Goal: Task Accomplishment & Management: Complete application form

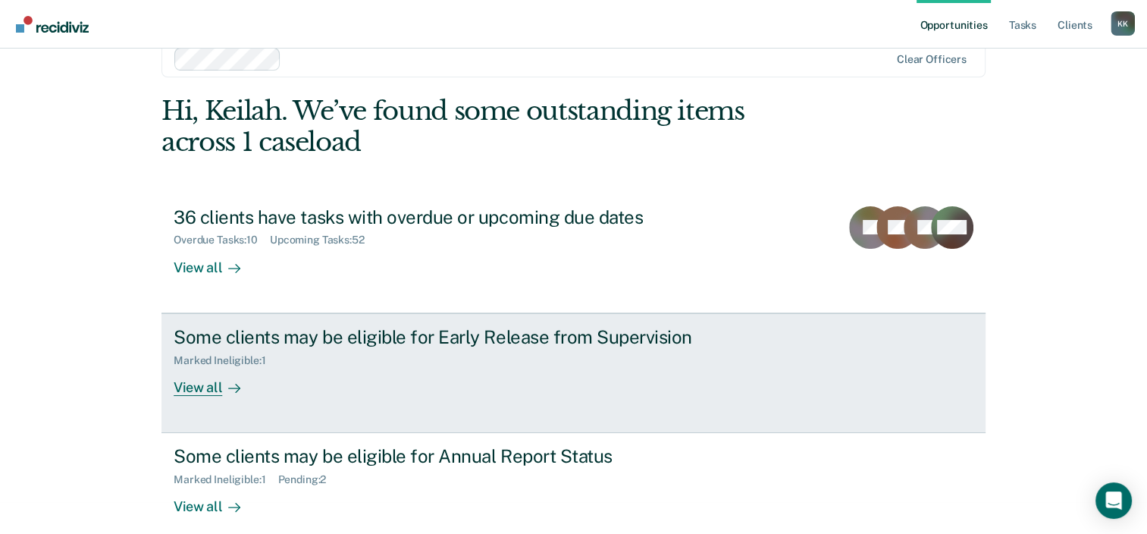
scroll to position [49, 0]
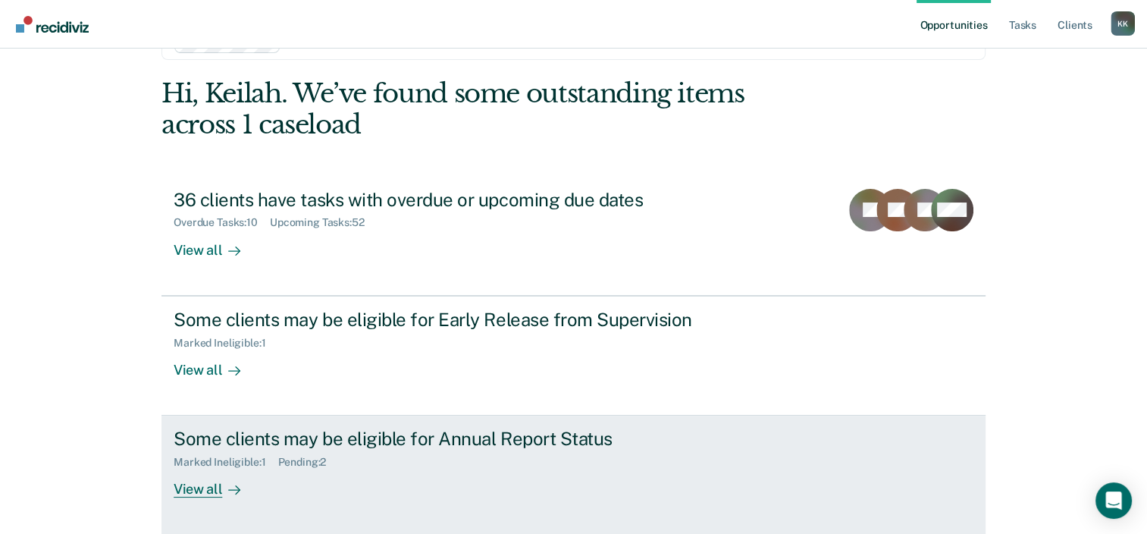
click at [217, 466] on div "Marked Ineligible : 1" at bounding box center [226, 462] width 104 height 13
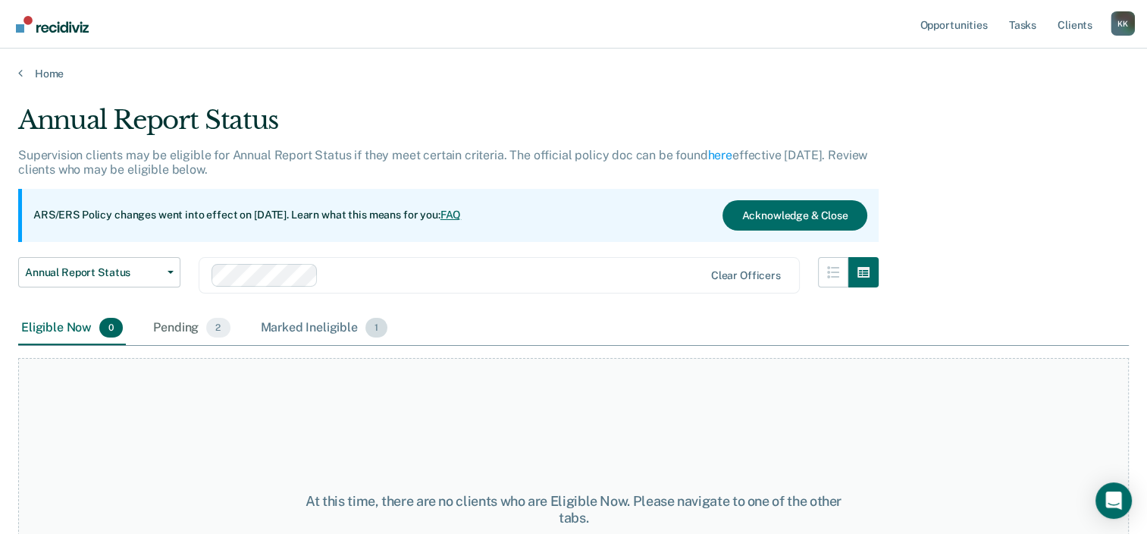
click at [330, 329] on div "Marked Ineligible 1" at bounding box center [324, 328] width 133 height 33
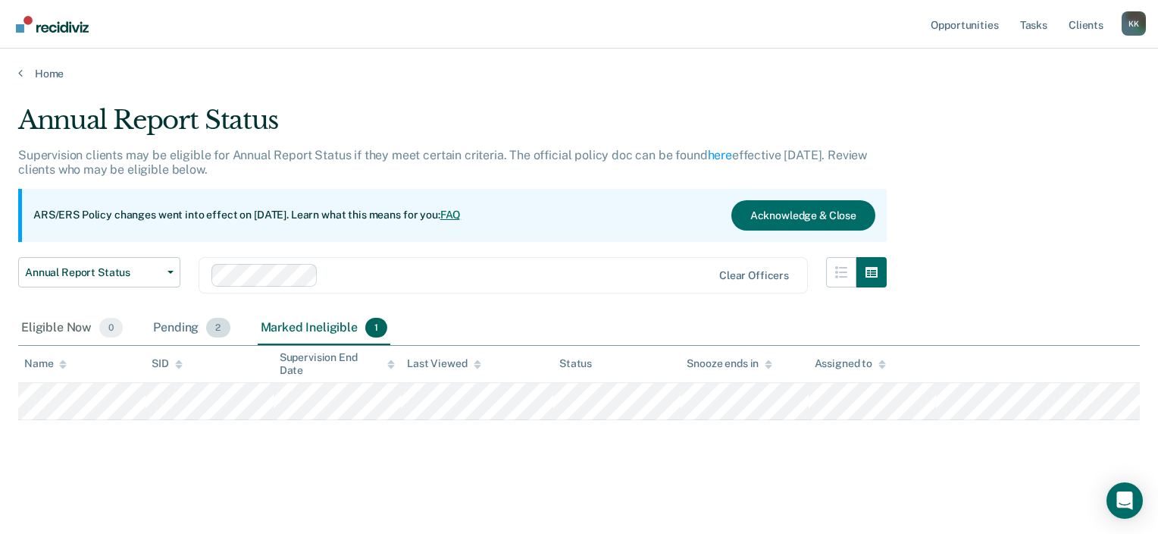
click at [183, 331] on div "Pending 2" at bounding box center [191, 328] width 83 height 33
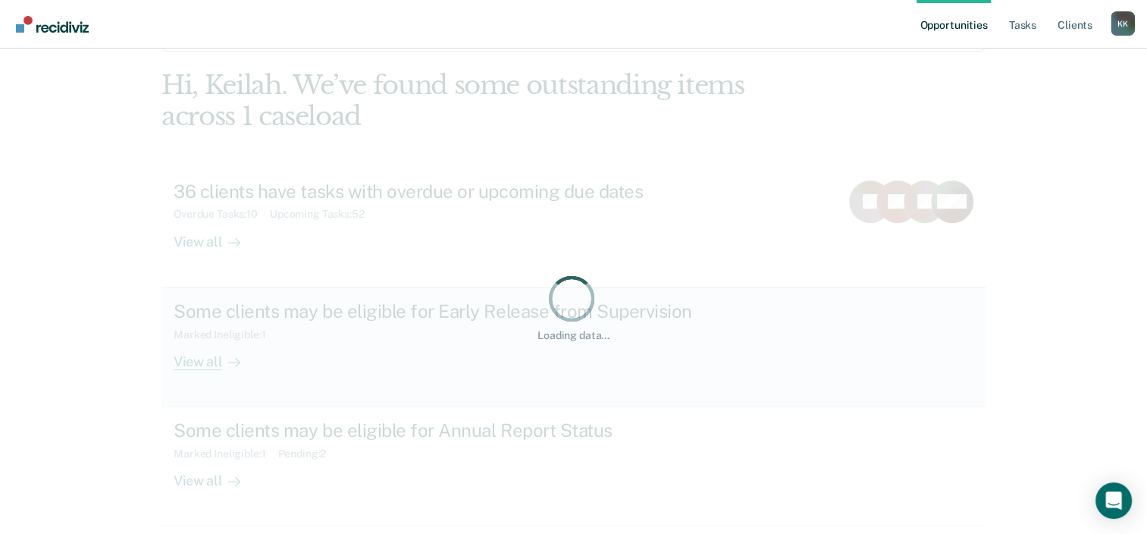
scroll to position [110, 0]
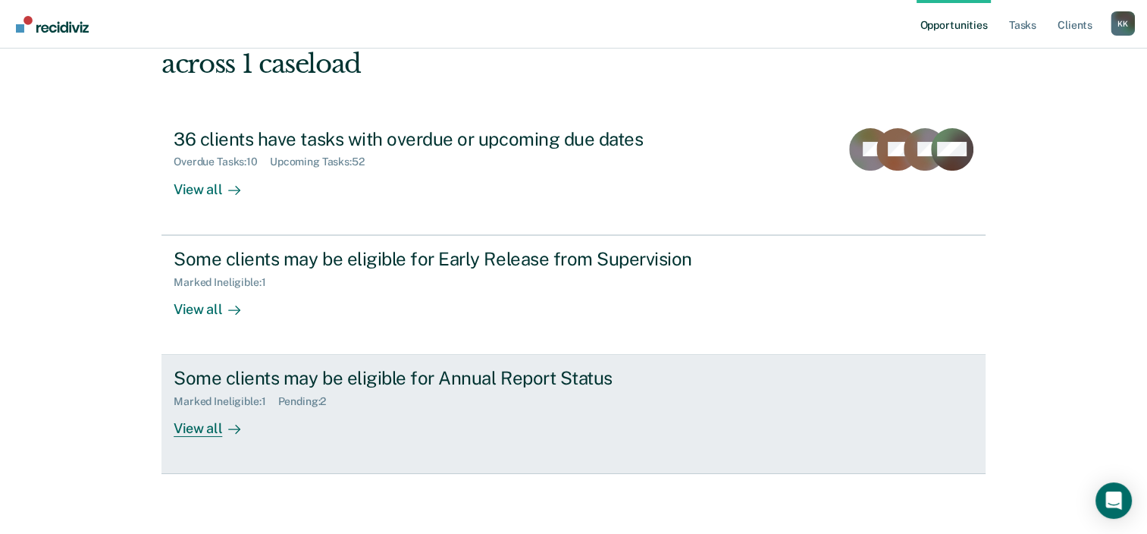
click at [229, 431] on icon at bounding box center [234, 429] width 12 height 12
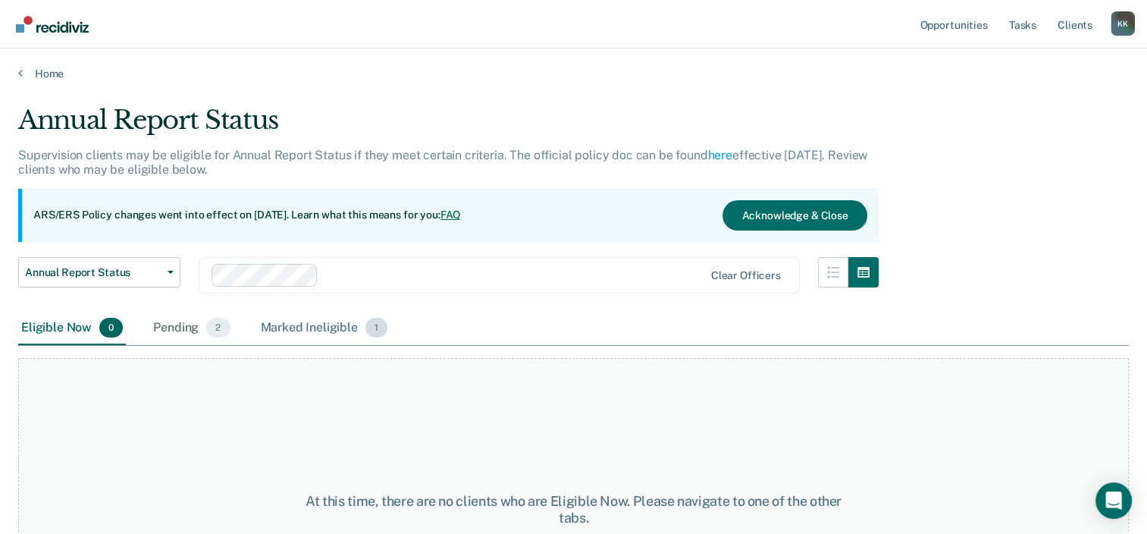
click at [343, 322] on div "Marked Ineligible 1" at bounding box center [324, 328] width 133 height 33
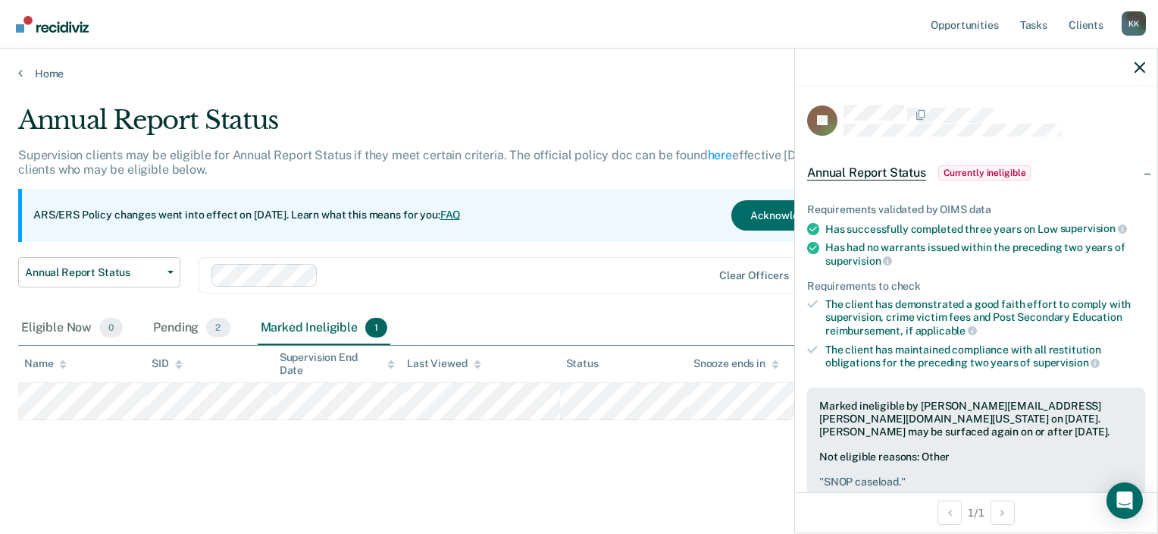
click at [697, 494] on main "Annual Report Status Supervision clients may be eligible for Annual Report Stat…" at bounding box center [579, 304] width 1158 height 449
click at [1138, 71] on icon "button" at bounding box center [1140, 67] width 11 height 11
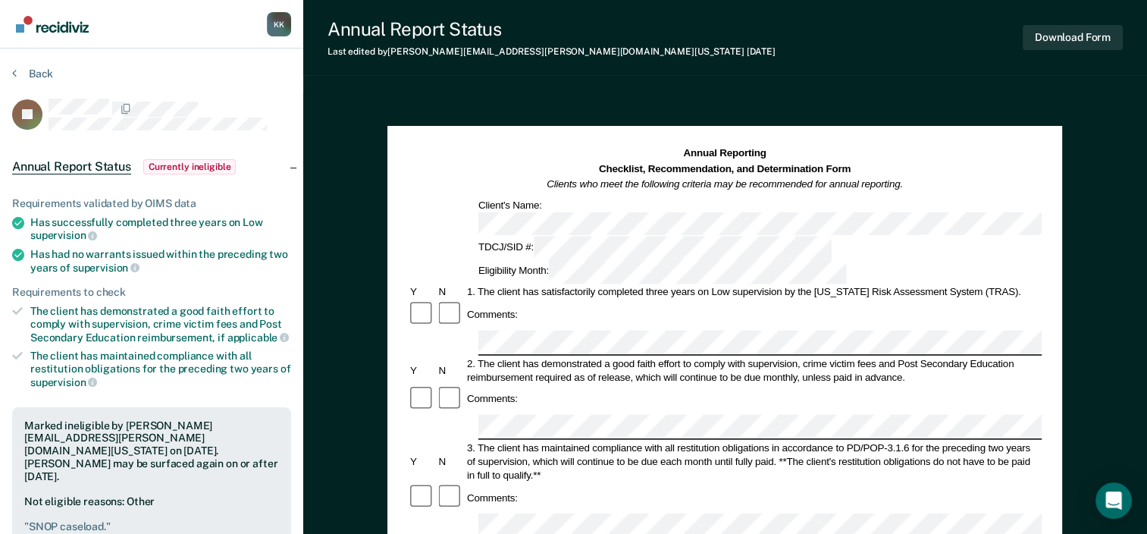
click at [545, 384] on div "Comments:" at bounding box center [725, 398] width 634 height 29
click at [545, 356] on div "2. The client has demonstrated a good faith effort to comply with supervision, …" at bounding box center [753, 369] width 577 height 27
click at [531, 300] on div "Comments:" at bounding box center [725, 314] width 634 height 29
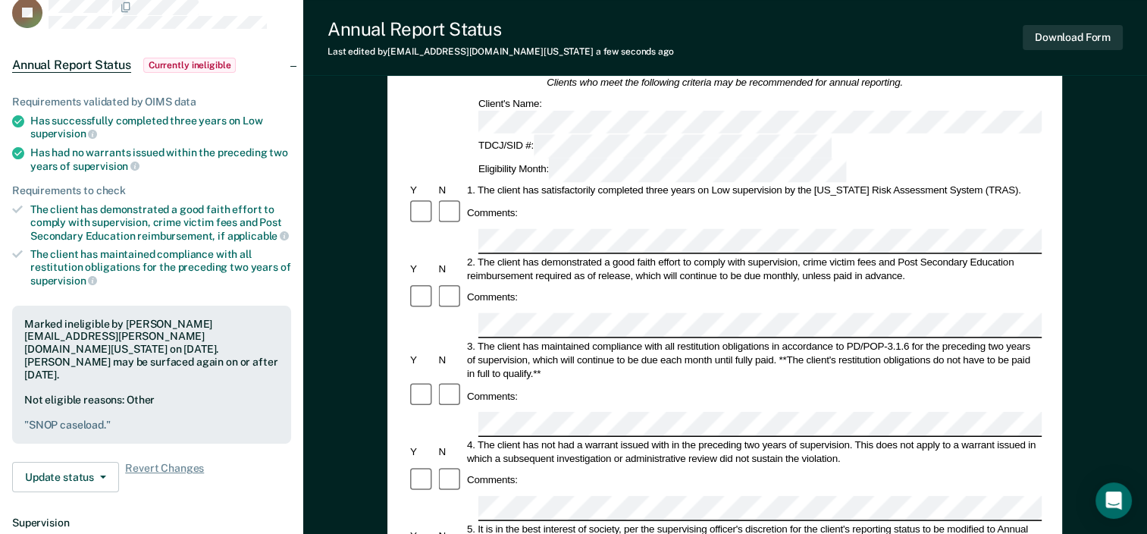
scroll to position [76, 0]
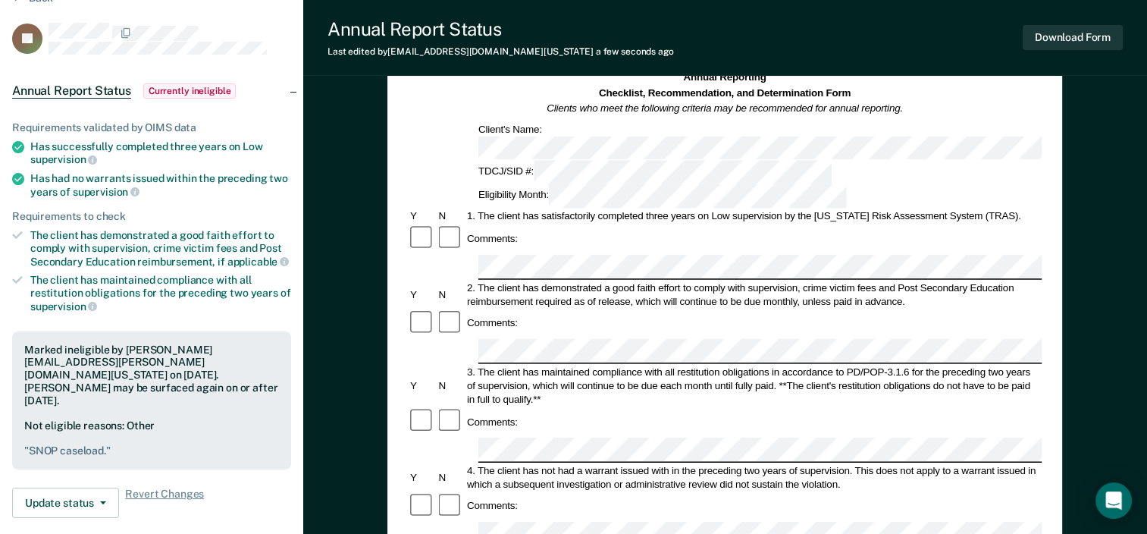
click at [558, 281] on div "2. The client has demonstrated a good faith effort to comply with supervision, …" at bounding box center [753, 294] width 577 height 27
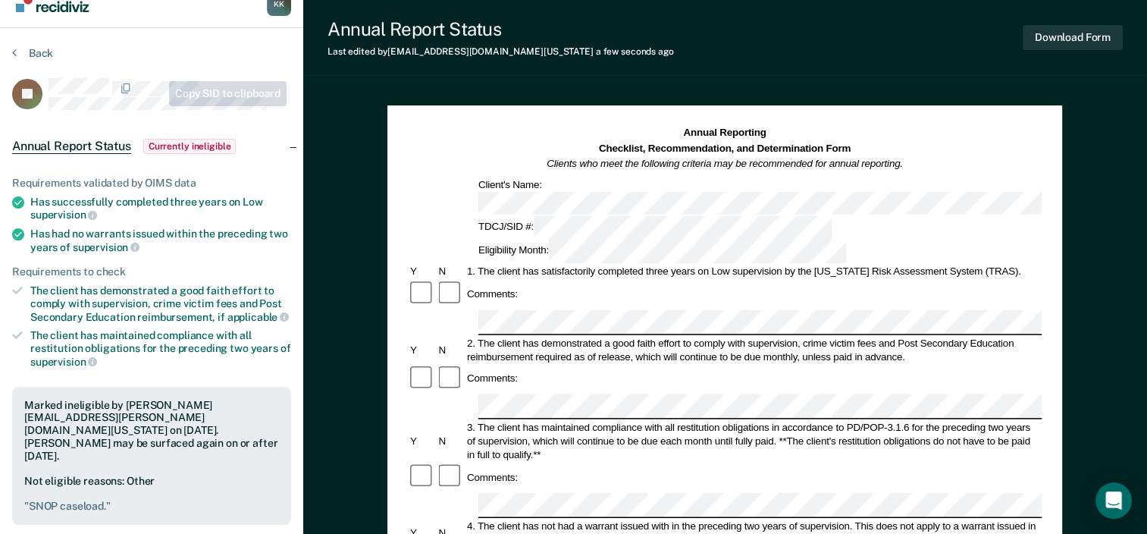
scroll to position [0, 0]
